Goal: Navigation & Orientation: Find specific page/section

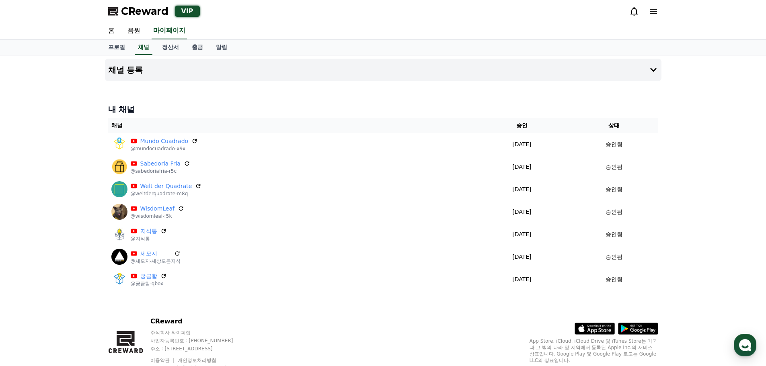
click at [651, 13] on icon at bounding box center [653, 11] width 10 height 10
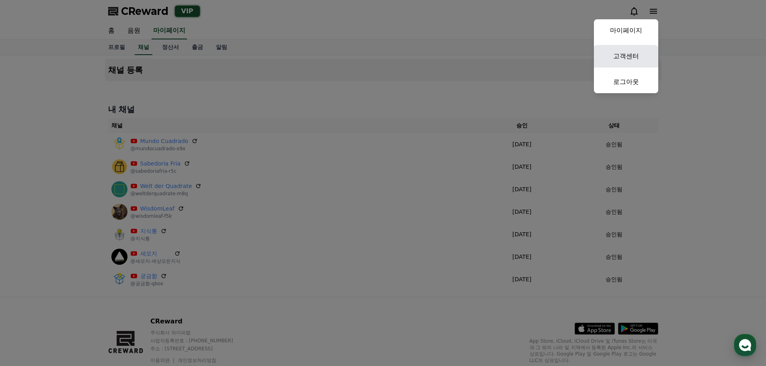
click at [612, 59] on link "고객센터" at bounding box center [626, 56] width 64 height 23
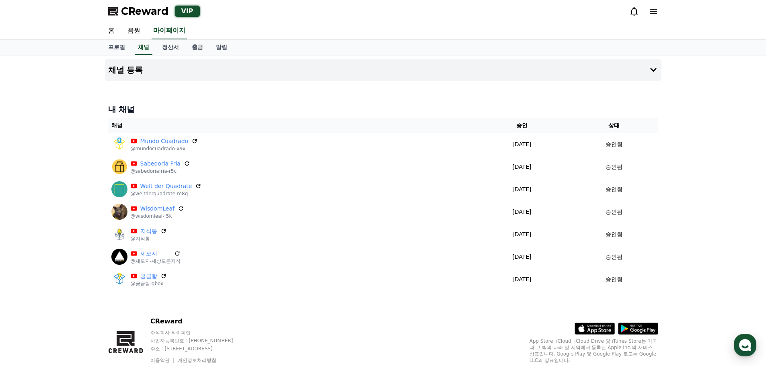
click at [656, 11] on icon at bounding box center [652, 11] width 7 height 5
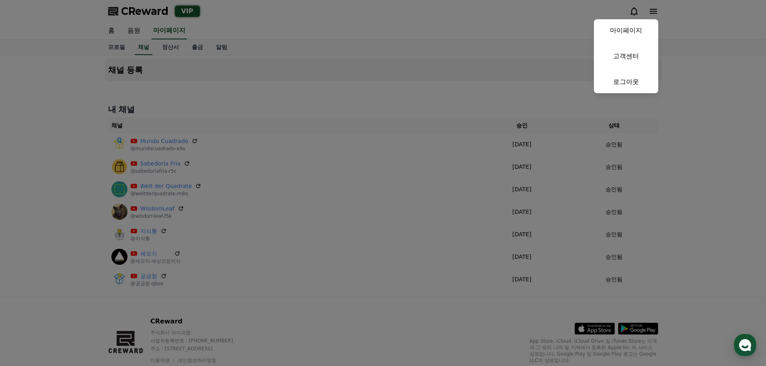
click at [289, 27] on button "close" at bounding box center [383, 183] width 766 height 366
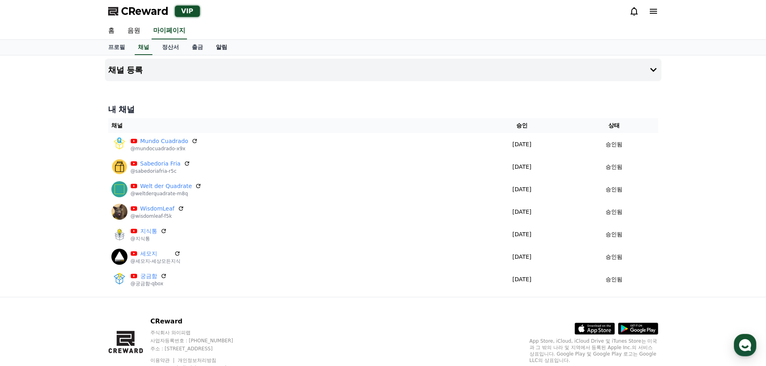
click at [219, 47] on link "알림" at bounding box center [221, 47] width 24 height 15
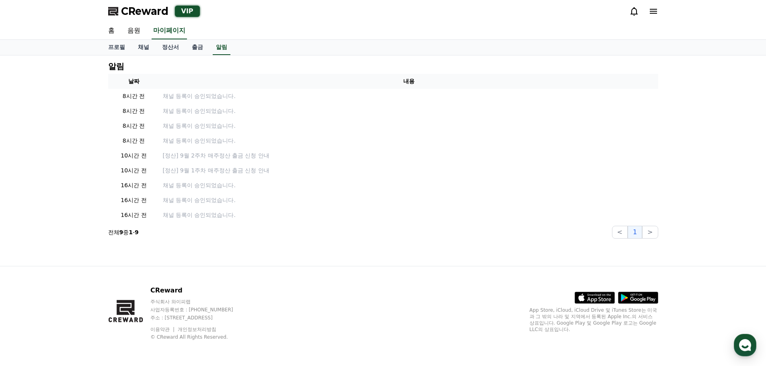
click at [155, 10] on span "CReward" at bounding box center [144, 11] width 47 height 13
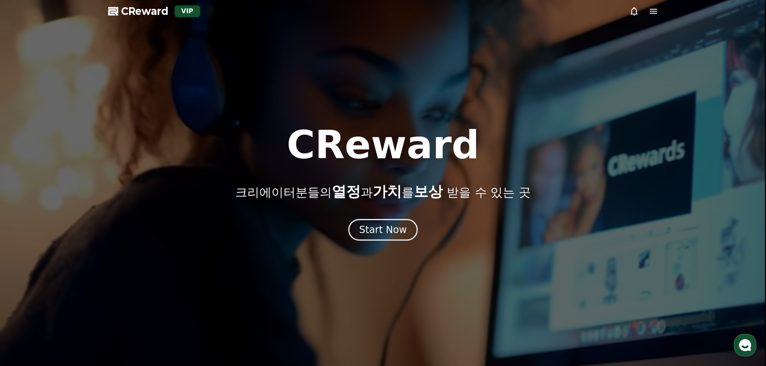
click at [648, 8] on icon at bounding box center [653, 11] width 10 height 10
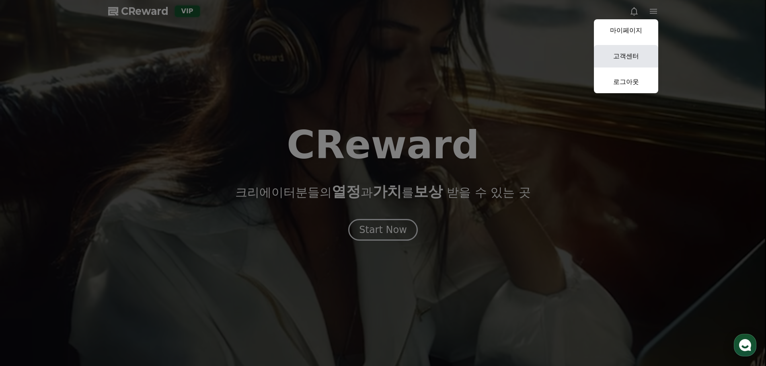
click at [620, 60] on link "고객센터" at bounding box center [626, 56] width 64 height 23
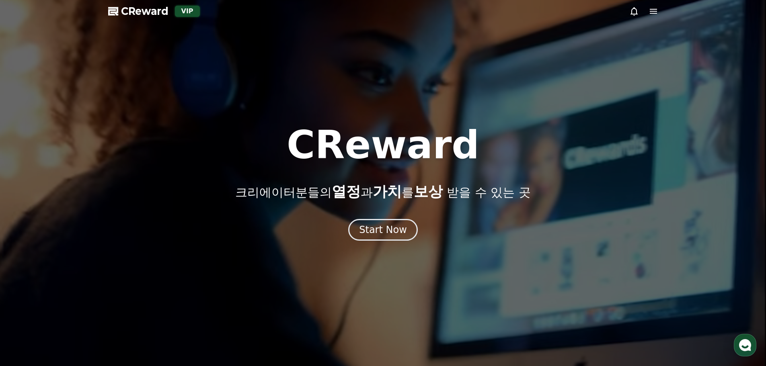
click at [652, 9] on icon at bounding box center [652, 11] width 7 height 5
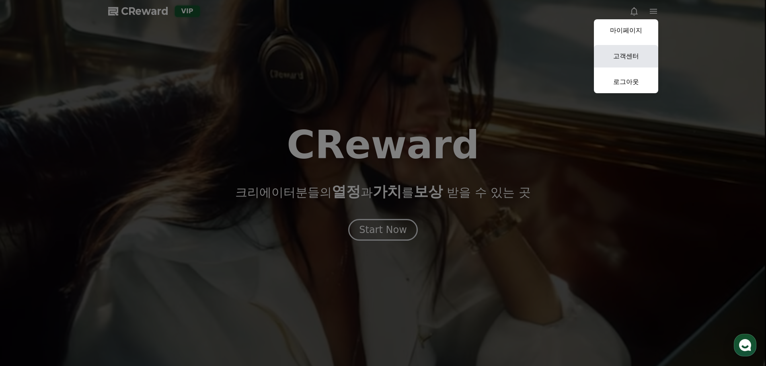
click at [618, 62] on link "고객센터" at bounding box center [626, 56] width 64 height 23
